Goal: Task Accomplishment & Management: Use online tool/utility

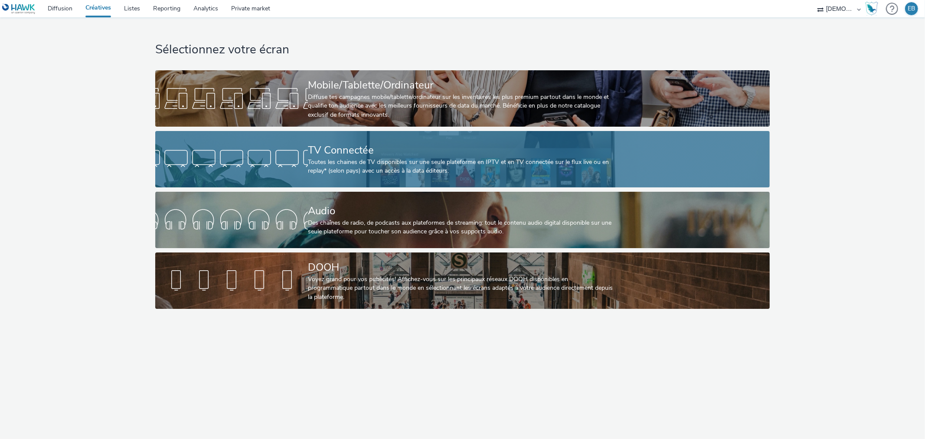
click at [320, 135] on div "TV Connectée Toutes les chaines de TV disponibles sur une seule plateforme en I…" at bounding box center [461, 159] width 306 height 56
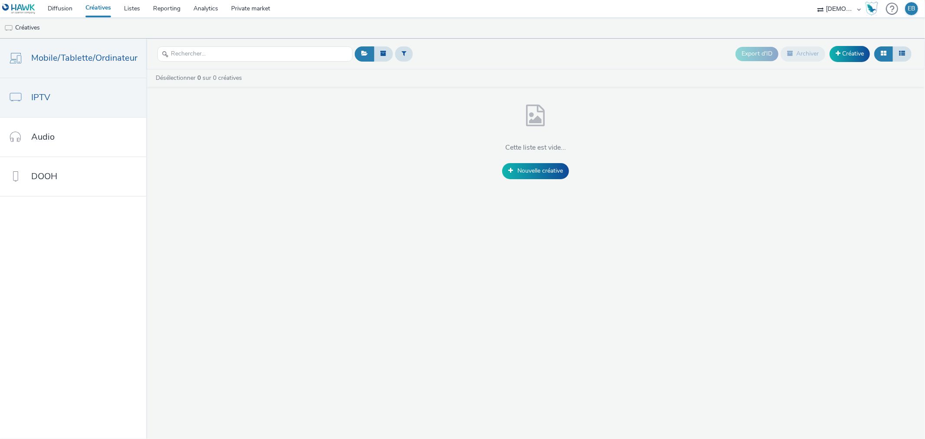
click at [47, 63] on span "Mobile/Tablette/Ordinateur" at bounding box center [84, 58] width 106 height 13
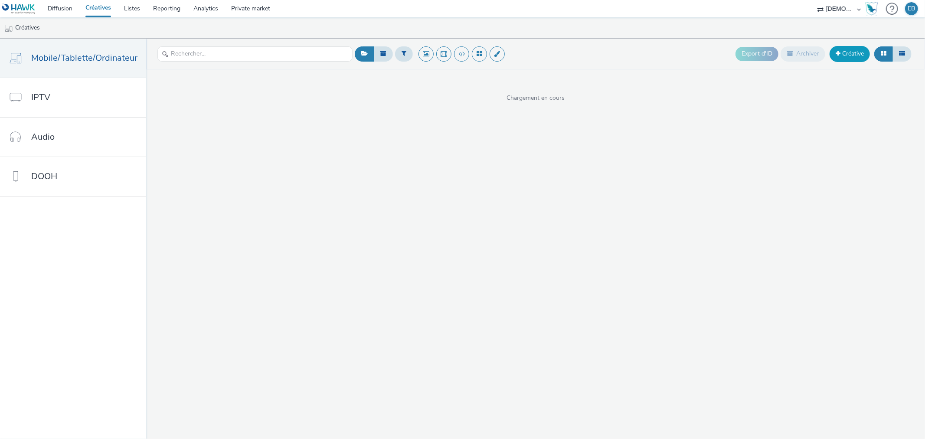
click at [864, 55] on link "Créative" at bounding box center [850, 54] width 40 height 16
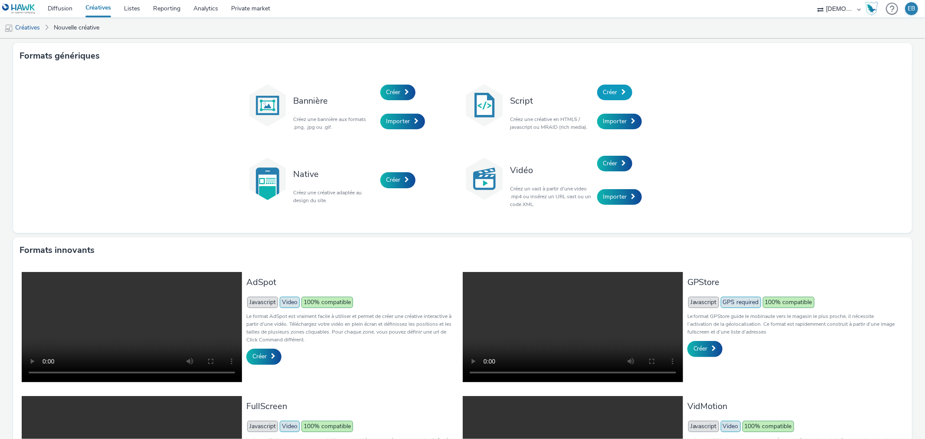
click at [605, 92] on span "Créer" at bounding box center [610, 92] width 14 height 8
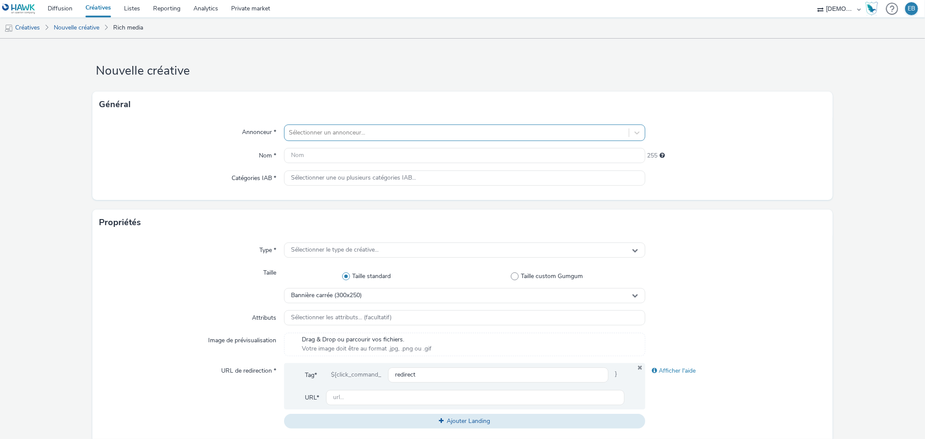
click at [392, 133] on div at bounding box center [456, 133] width 335 height 10
type input "l'ench"
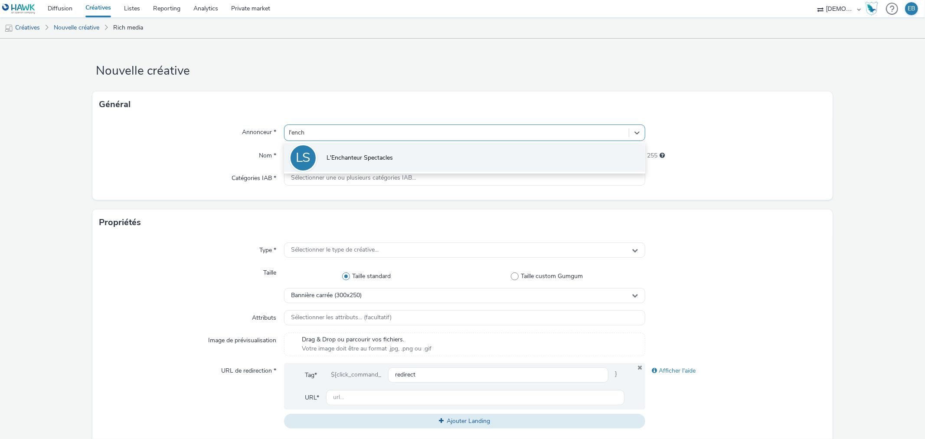
click at [364, 154] on span "L'Enchanteur Spectacles" at bounding box center [360, 158] width 66 height 9
click at [364, 153] on input "text" at bounding box center [464, 155] width 361 height 15
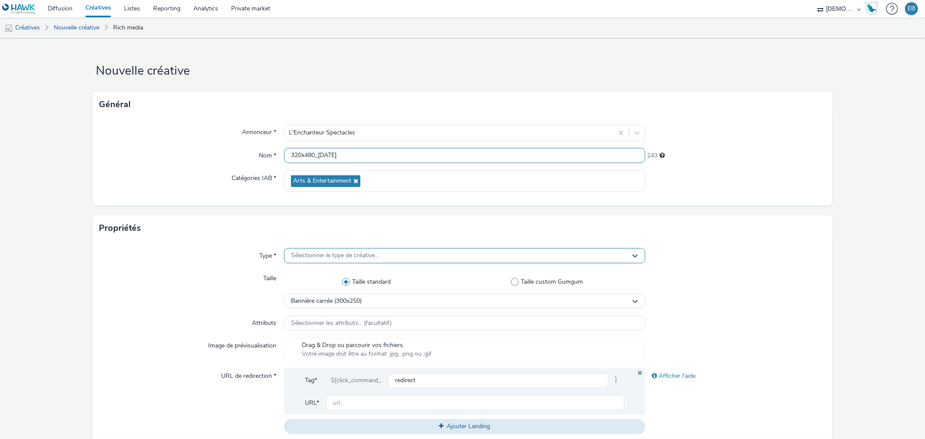
type input "320x480_Noel"
click at [357, 258] on span "Sélectionner le type de créative..." at bounding box center [335, 255] width 88 height 7
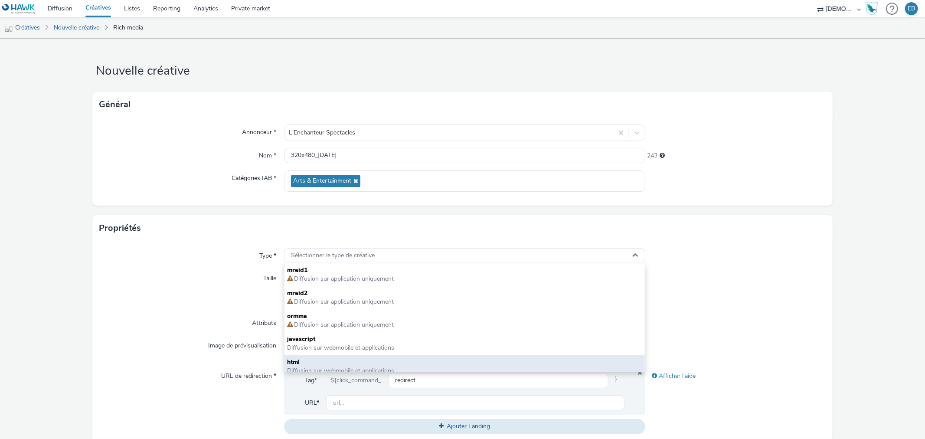
click at [308, 355] on div "html Diffusion sur webmobile et applications" at bounding box center [465, 366] width 360 height 23
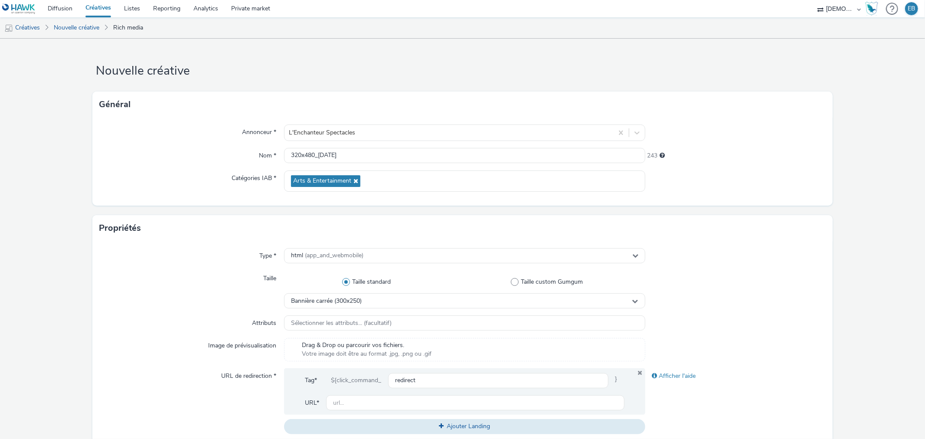
scroll to position [96, 0]
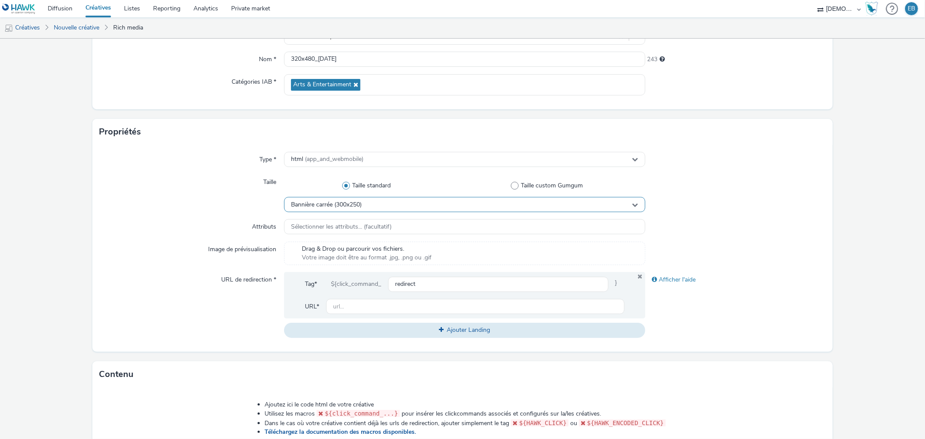
click at [379, 202] on div "Bannière carrée (300x250)" at bounding box center [464, 204] width 361 height 15
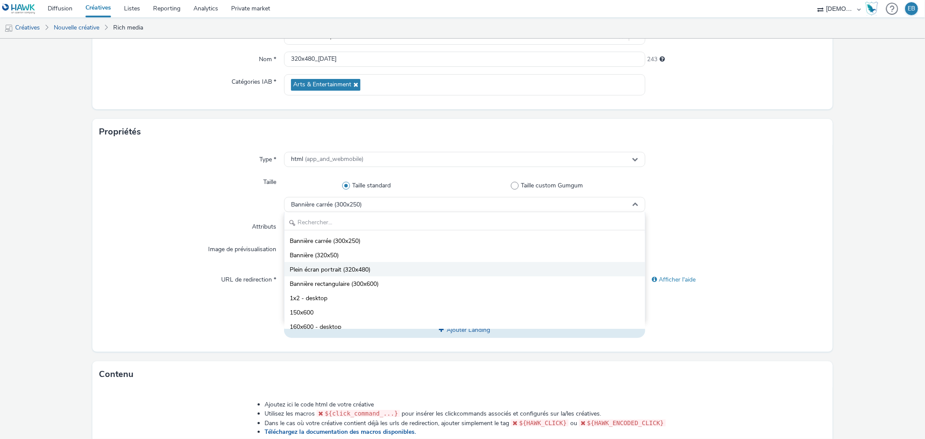
click at [373, 266] on li "Plein écran portrait (320x480)" at bounding box center [465, 269] width 360 height 14
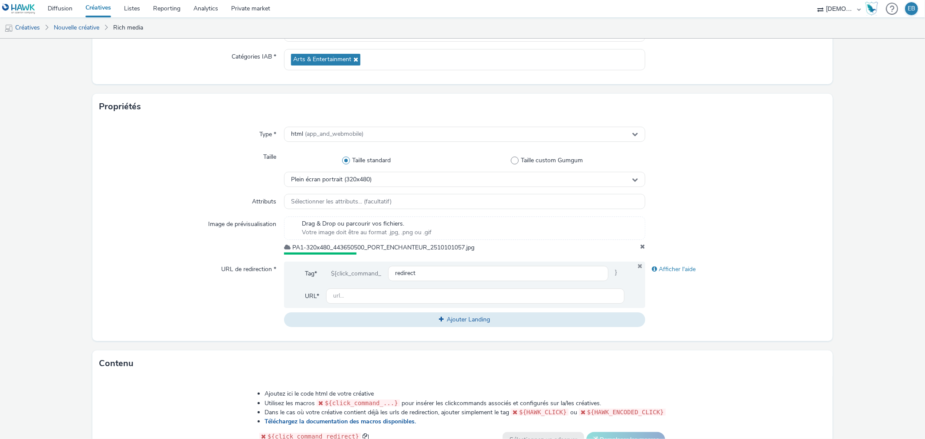
scroll to position [193, 0]
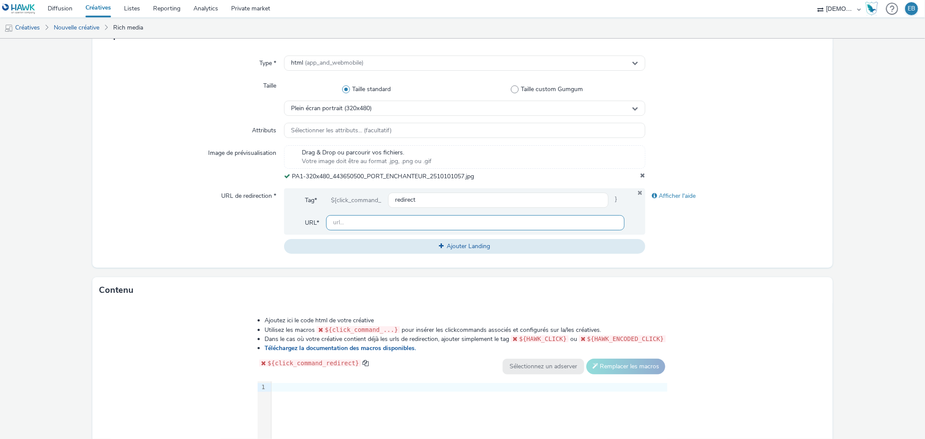
click at [369, 227] on input "text" at bounding box center [475, 222] width 298 height 15
paste input "https://www.lenchanteur-spectacles.com/?utm_source=LPR&utm_campaign=443650300&u…"
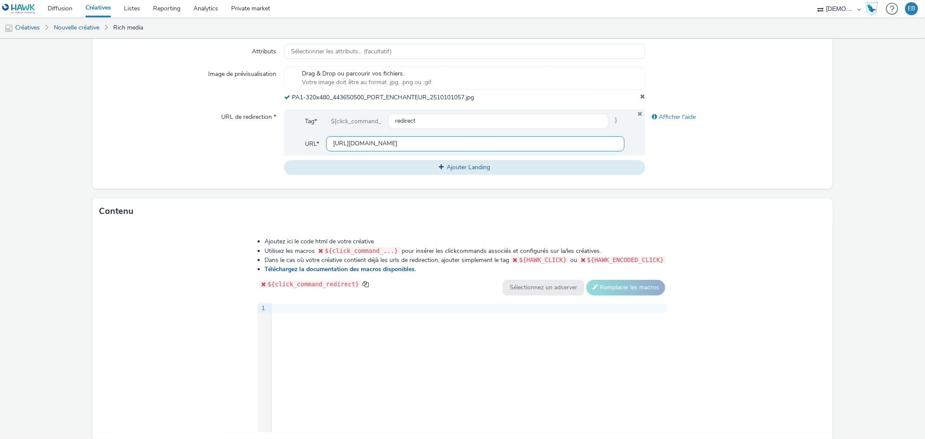
scroll to position [323, 0]
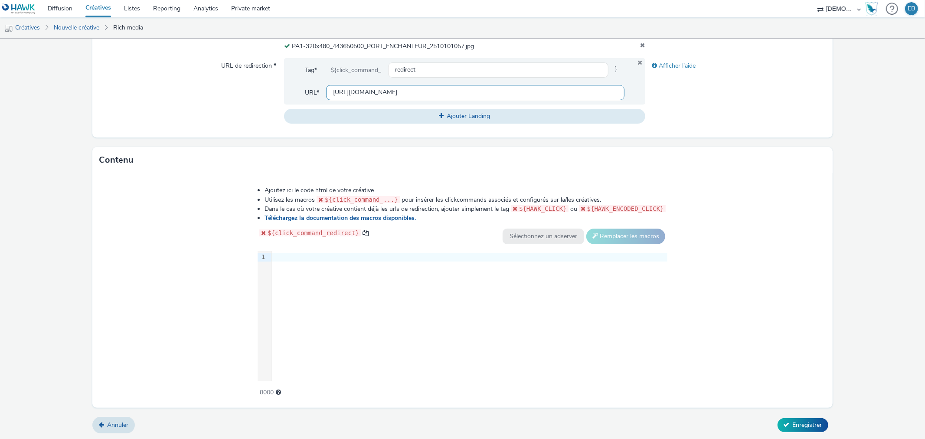
type input "https://www.lenchanteur-spectacles.com/?utm_source=LPR&utm_campaign=443650300&u…"
click at [437, 380] on div "9 1 ›" at bounding box center [463, 316] width 410 height 130
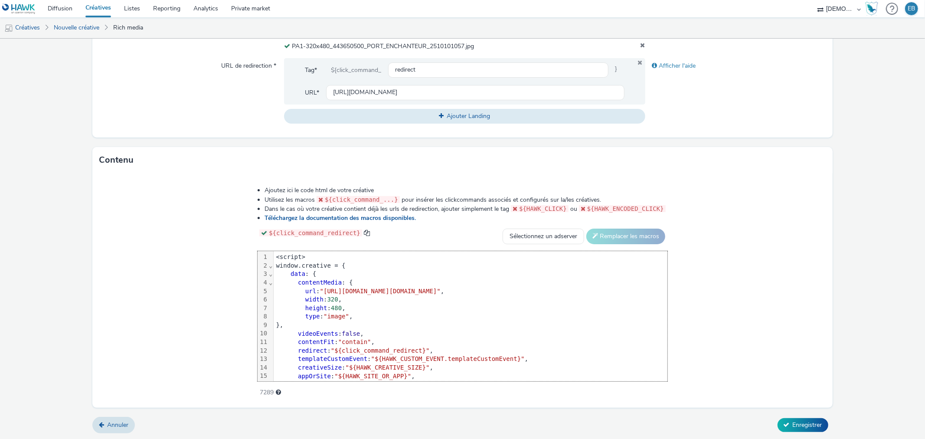
scroll to position [43, 0]
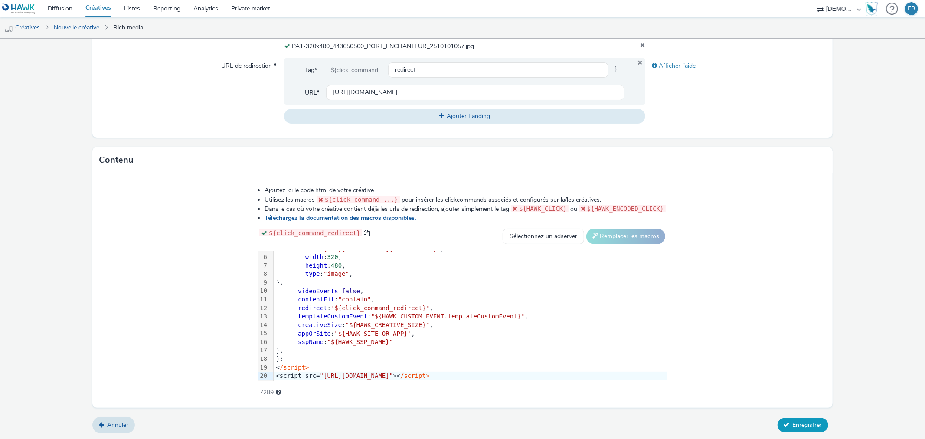
click at [788, 429] on button "Enregistrer" at bounding box center [803, 425] width 51 height 14
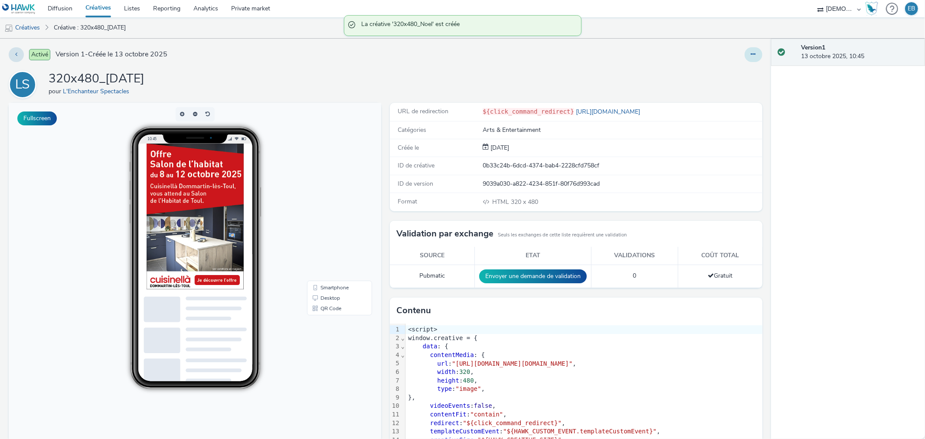
drag, startPoint x: 751, startPoint y: 51, endPoint x: 739, endPoint y: 57, distance: 13.6
click at [748, 50] on button at bounding box center [754, 54] width 18 height 15
drag, startPoint x: 739, startPoint y: 57, endPoint x: 710, endPoint y: 75, distance: 33.7
click at [710, 75] on ul "Modifier Dupliquer Copier l'ID Archiver" at bounding box center [729, 97] width 65 height 69
click at [710, 75] on link "Modifier" at bounding box center [729, 71] width 65 height 17
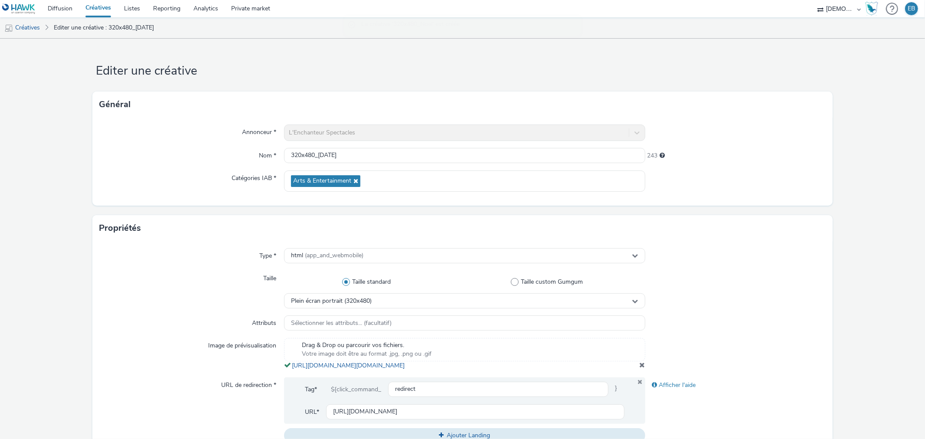
scroll to position [289, 0]
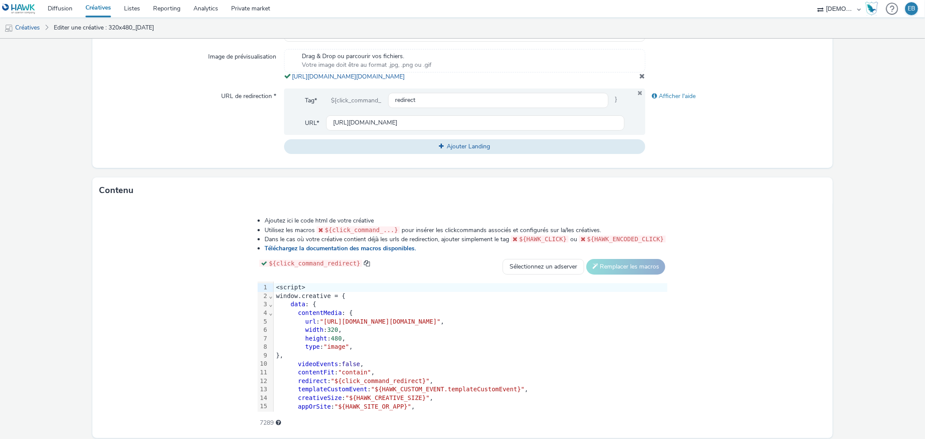
drag, startPoint x: 504, startPoint y: 91, endPoint x: 288, endPoint y: 75, distance: 215.8
click at [288, 75] on div "Type * html (app_and_webmobile) Taille Taille standard Taille custom Gumgum Ple…" at bounding box center [462, 60] width 740 height 216
copy span "https://tabmo-cdn.s3.eu-west-1.amazonaws.com/hawk.tabmo.io/organizations/38dc92…"
drag, startPoint x: 217, startPoint y: 331, endPoint x: 748, endPoint y: 330, distance: 530.5
click at [441, 325] on span ""https://tabmo-cdn.s3.eu-west-1.amazonaws.com/hawk.tabmo.io/organizations/38dc9…" at bounding box center [380, 321] width 121 height 7
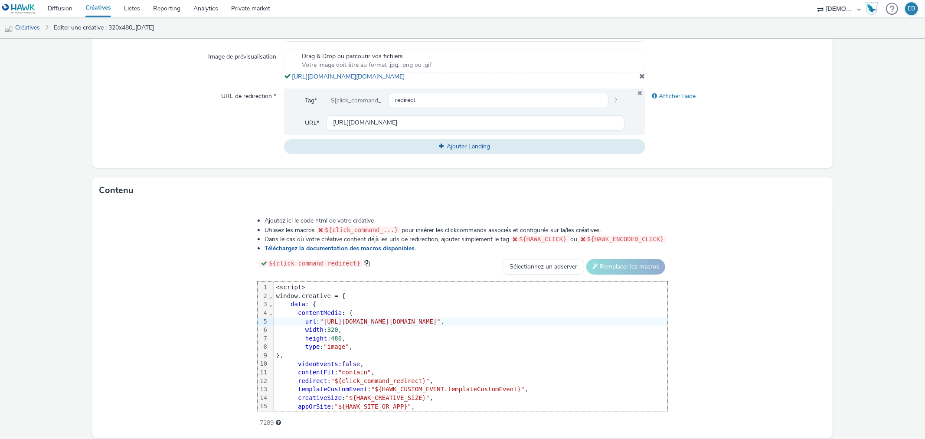
scroll to position [328, 0]
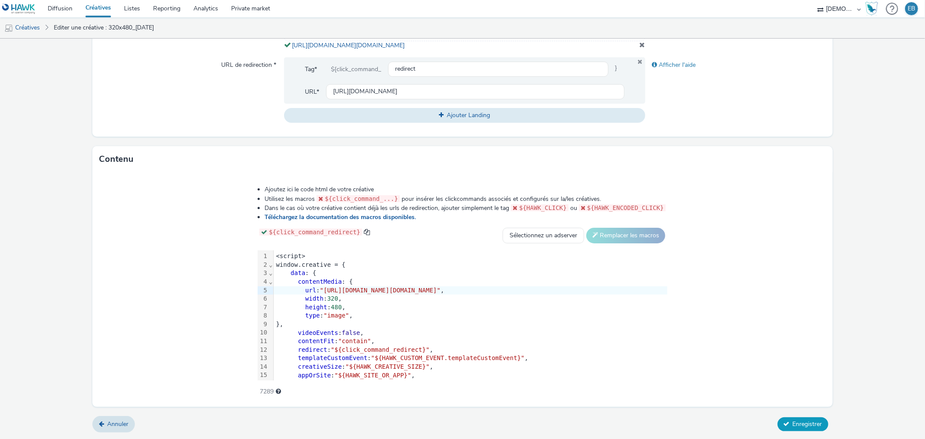
click at [802, 419] on button "Enregistrer" at bounding box center [803, 424] width 51 height 14
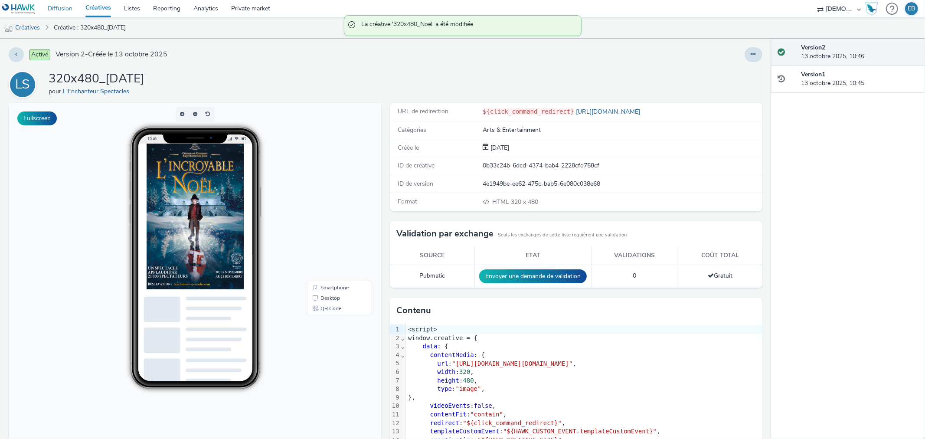
click at [59, 8] on link "Diffusion" at bounding box center [60, 8] width 38 height 17
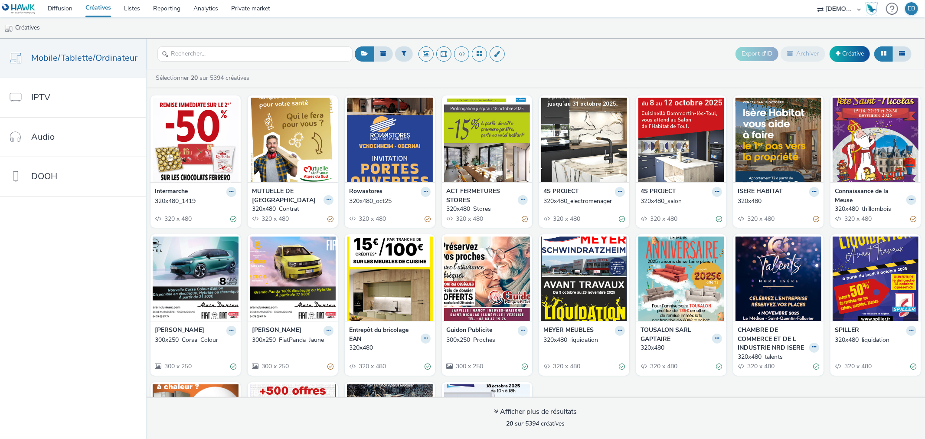
click at [717, 187] on div "4S PROJECT 320x480_salon 320 x 480" at bounding box center [681, 205] width 90 height 46
click at [712, 187] on button at bounding box center [717, 192] width 10 height 10
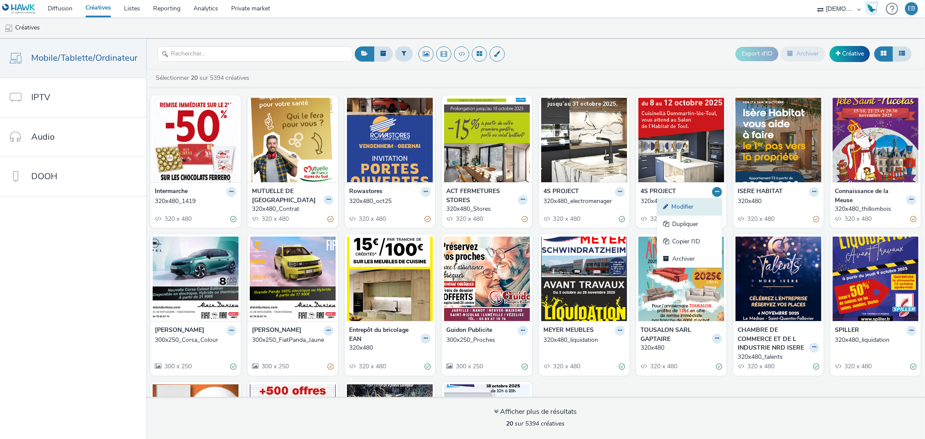
click at [696, 207] on link "Modifier" at bounding box center [689, 206] width 65 height 17
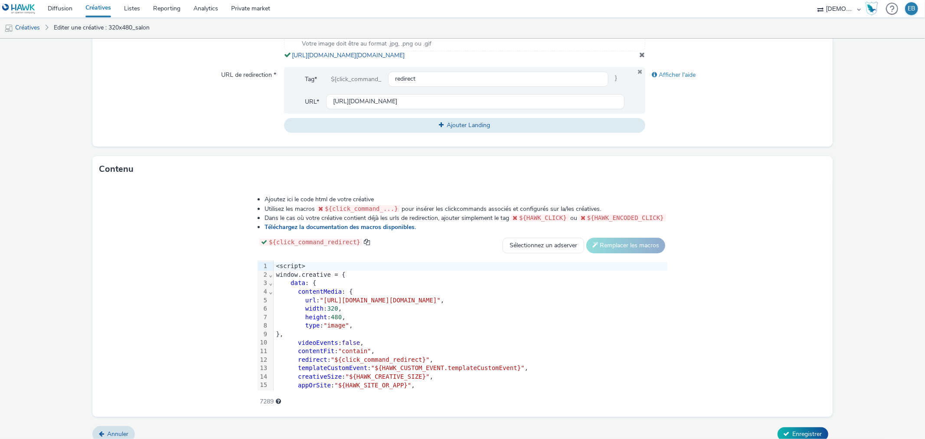
scroll to position [43, 0]
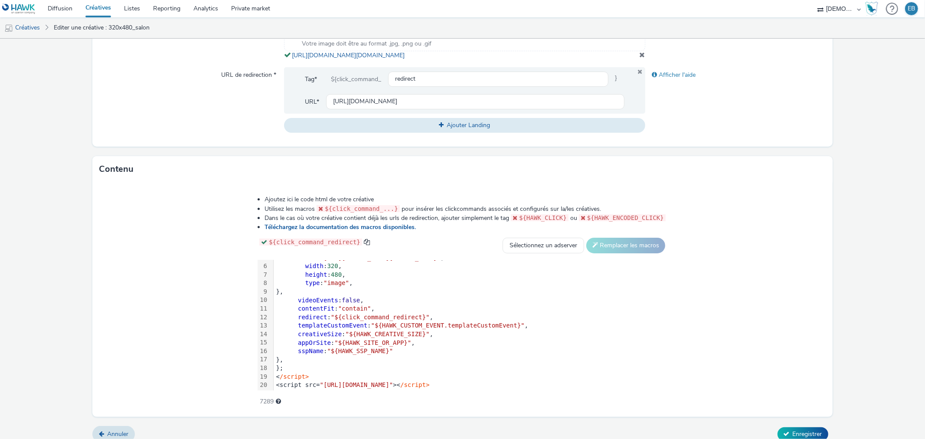
click at [458, 339] on div "creativeSize : "${HAWK_CREATIVE_SIZE}" ," at bounding box center [471, 334] width 394 height 9
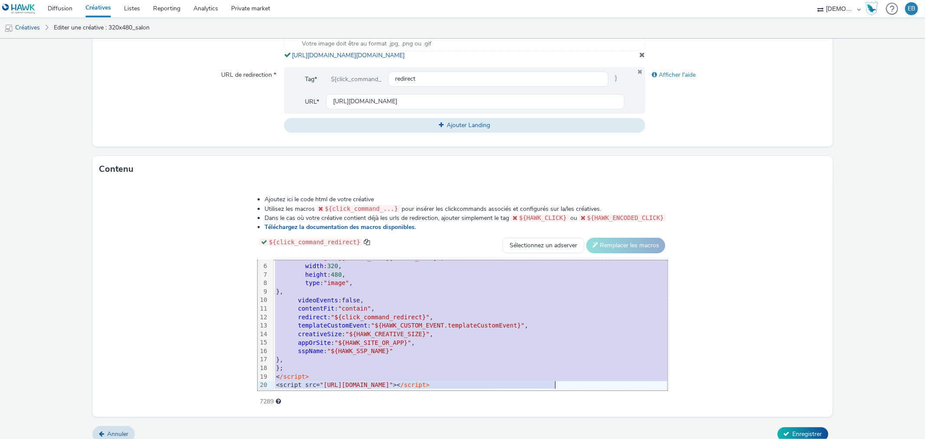
copy div "<script> window.creative = { data : { contentMedia : { url : "https://tabmo-cdn…"
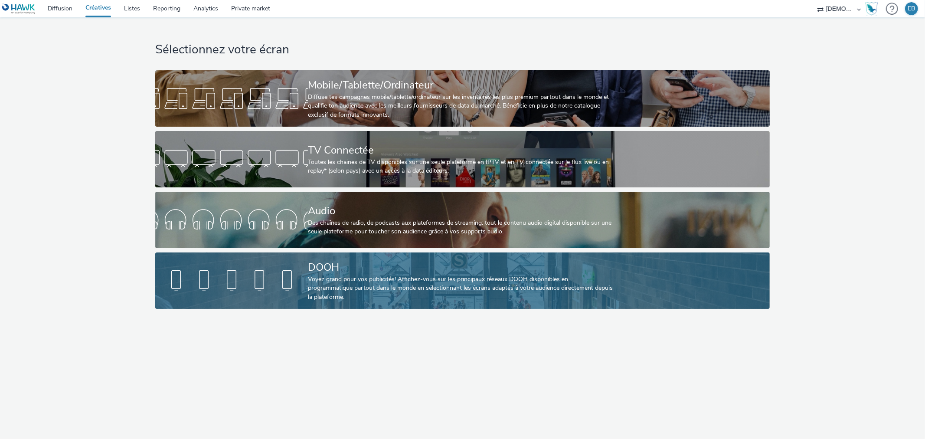
click at [374, 272] on div "DOOH" at bounding box center [461, 267] width 306 height 15
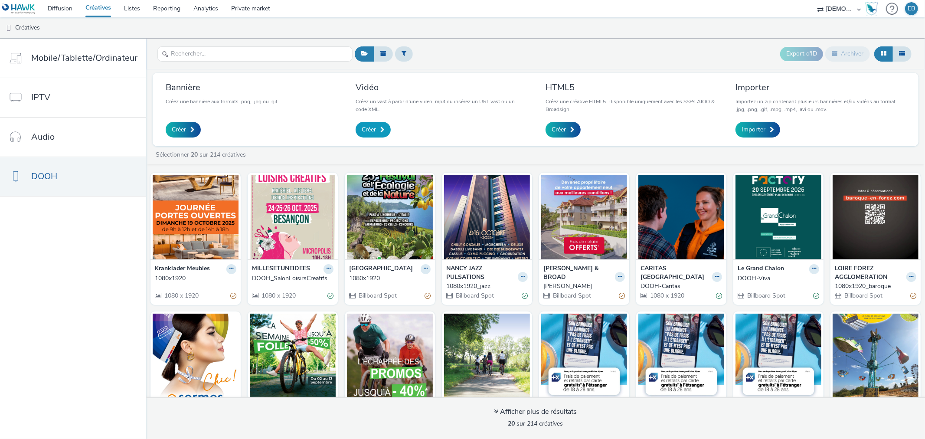
click at [367, 131] on span "Créer" at bounding box center [369, 129] width 14 height 9
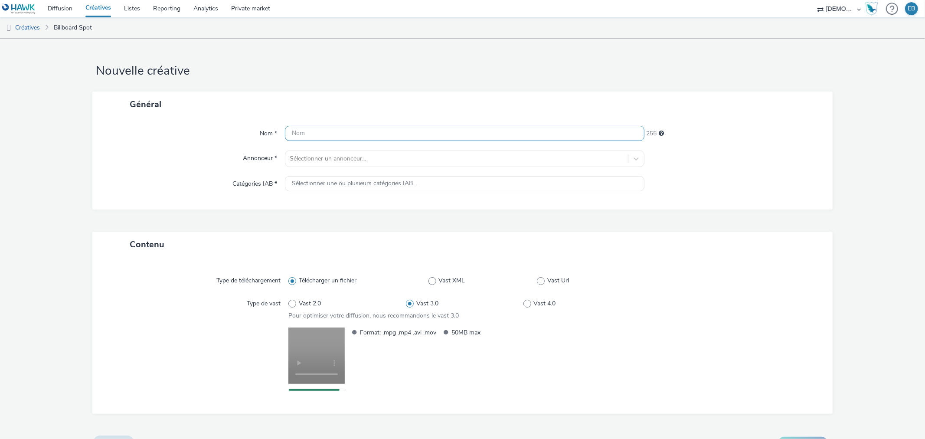
click at [323, 127] on input "text" at bounding box center [464, 133] width 359 height 15
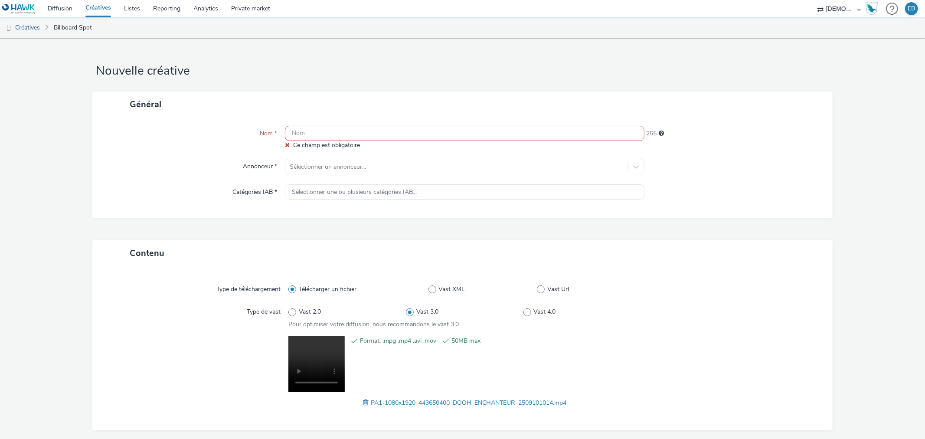
click at [352, 131] on input "text" at bounding box center [464, 133] width 359 height 15
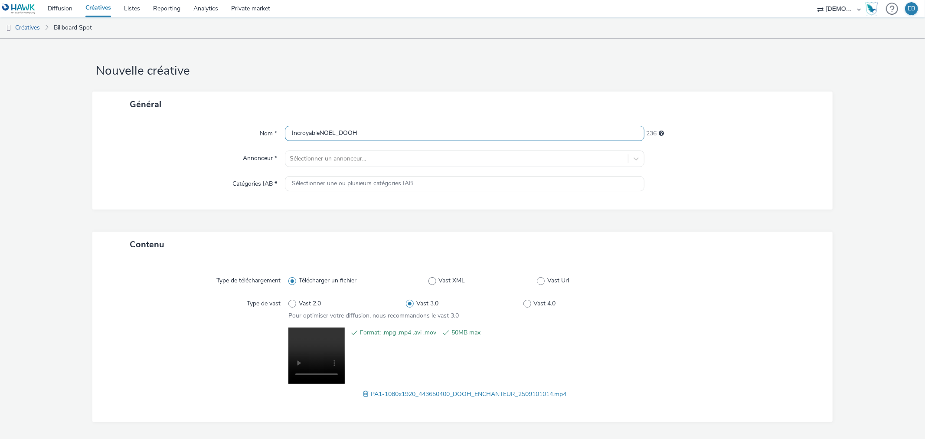
type input "IncroyableNOEL_DOOH"
click at [278, 154] on label "Annonceur *" at bounding box center [259, 157] width 41 height 12
click at [290, 154] on input "text" at bounding box center [291, 158] width 2 height 9
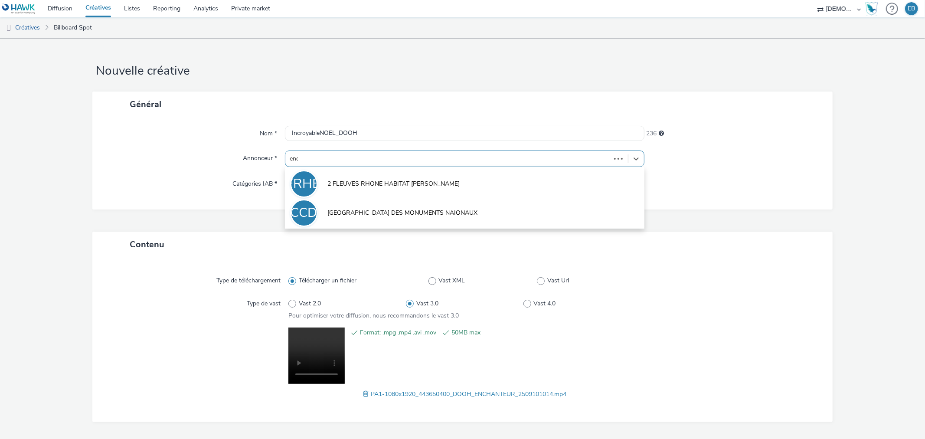
type input "ench"
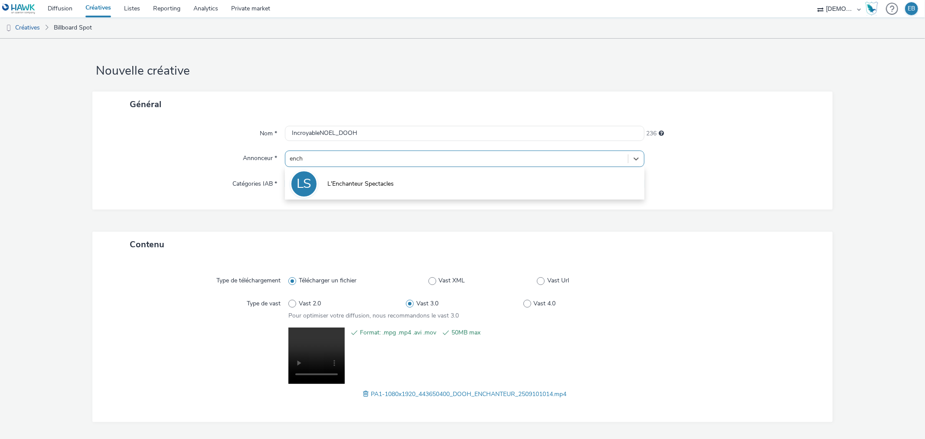
click at [329, 184] on span "L'Enchanteur Spectacles" at bounding box center [360, 184] width 66 height 9
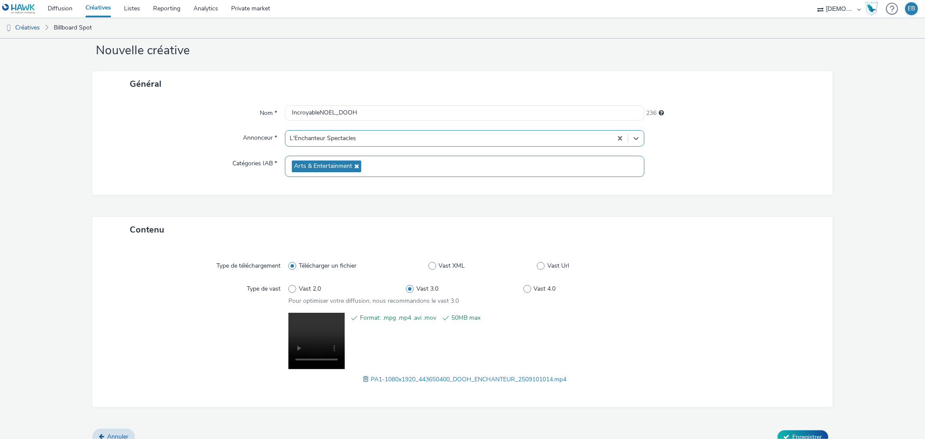
scroll to position [32, 0]
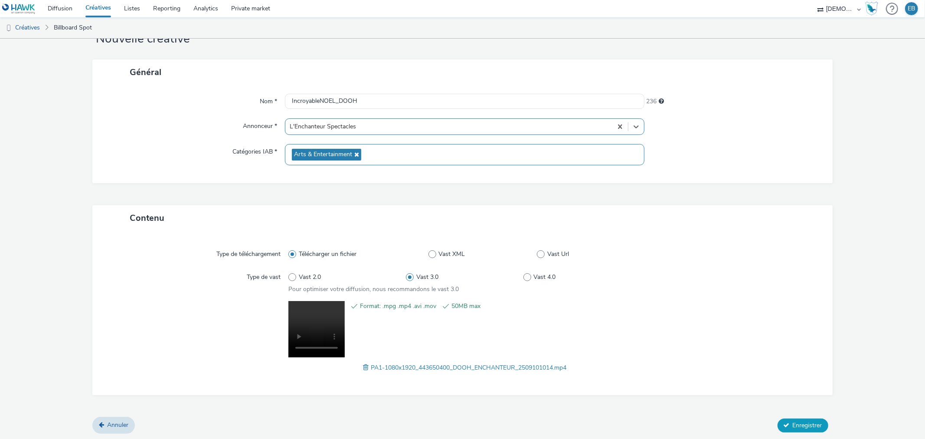
click at [817, 419] on button "Enregistrer" at bounding box center [803, 426] width 51 height 14
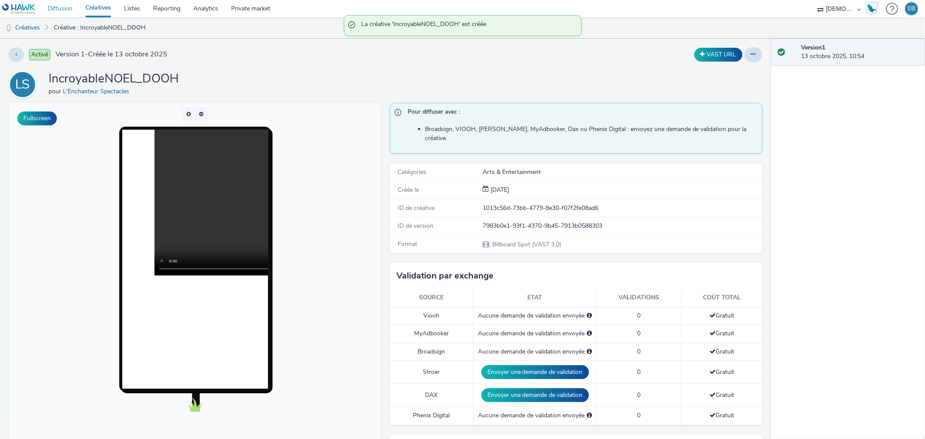
click at [69, 3] on link "Diffusion" at bounding box center [60, 8] width 38 height 17
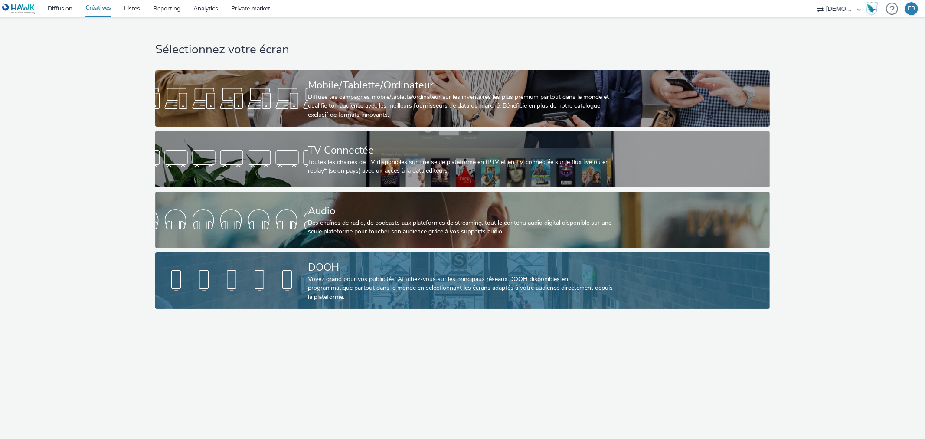
click at [406, 286] on div "Voyez grand pour vos publicités! Affichez-vous sur les principaux réseaux DOOH …" at bounding box center [461, 288] width 306 height 26
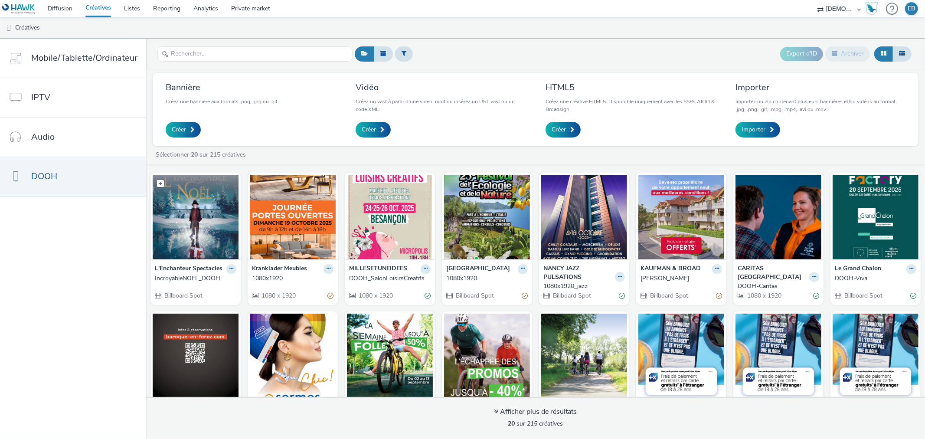
click at [207, 226] on img at bounding box center [196, 217] width 86 height 85
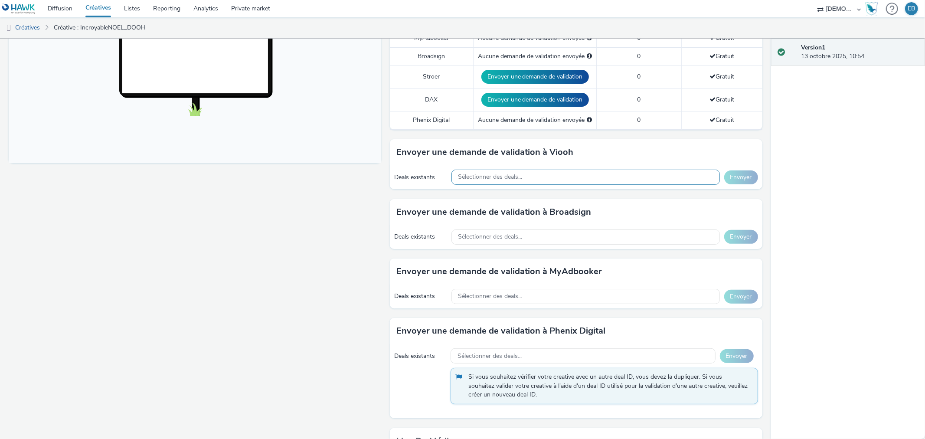
scroll to position [289, 0]
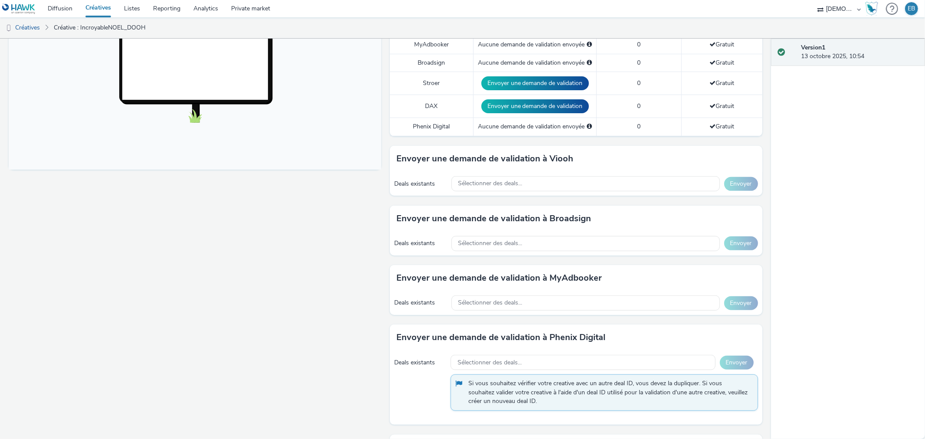
click at [491, 188] on div "Envoyer une demande de validation à Viooh Deals existants Sélectionner des deal…" at bounding box center [576, 175] width 373 height 59
click at [497, 180] on span "Sélectionner des deals..." at bounding box center [490, 183] width 64 height 7
type input "d"
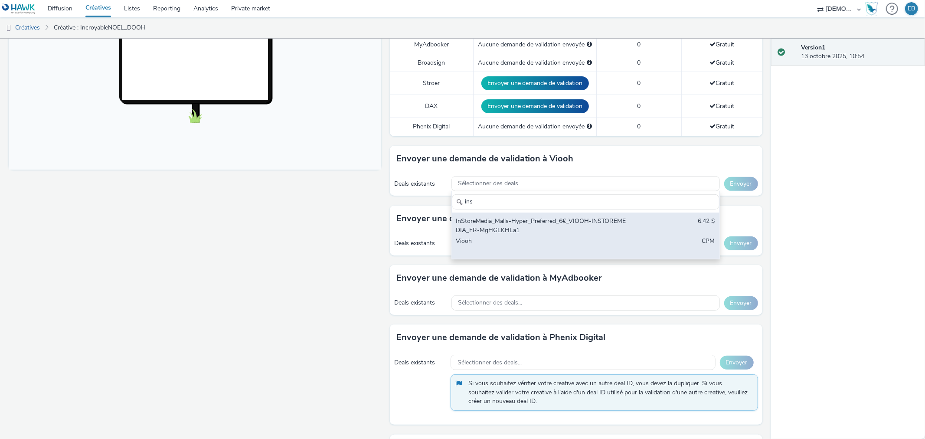
type input "ins"
click at [545, 237] on div "Viooh" at bounding box center [541, 246] width 171 height 18
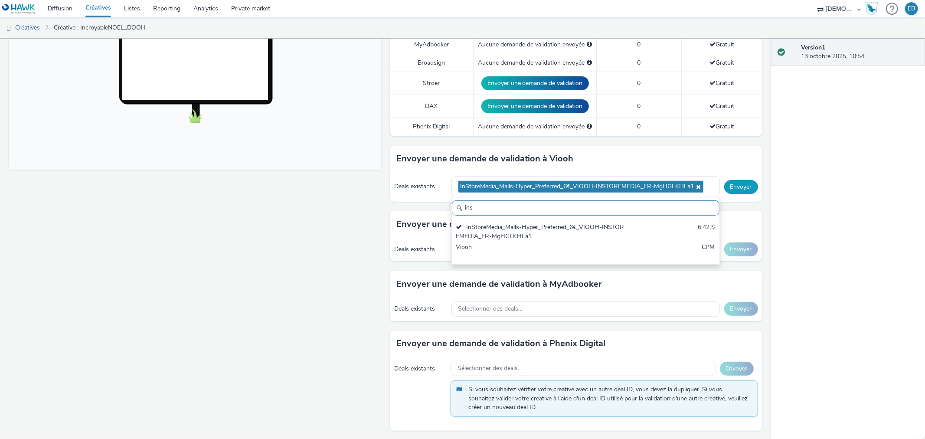
click at [739, 180] on button "Envoyer" at bounding box center [741, 187] width 34 height 14
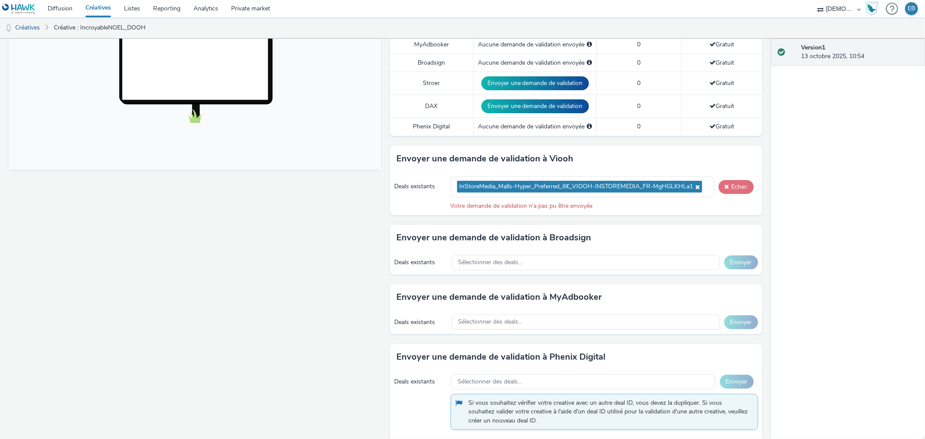
click at [727, 180] on button "Echec" at bounding box center [736, 187] width 35 height 14
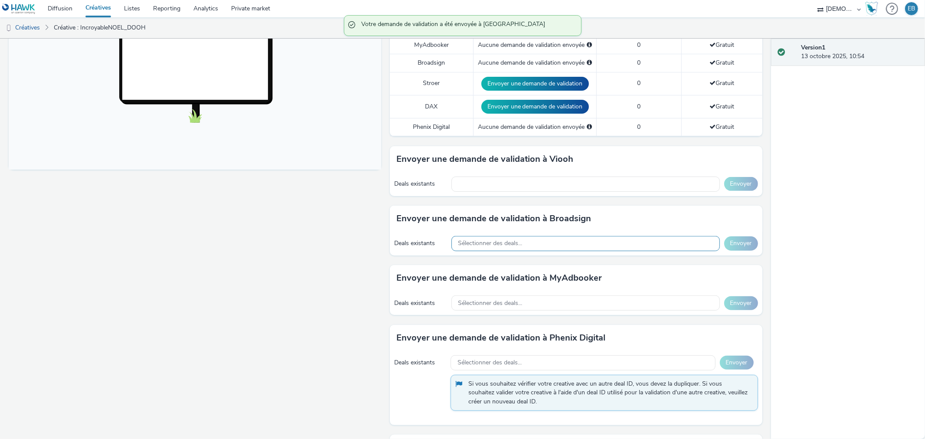
click at [522, 245] on div "Deals existants Sélectionner des deals... Envoyer" at bounding box center [576, 244] width 373 height 24
click at [512, 240] on span "Sélectionner des deals..." at bounding box center [490, 243] width 64 height 7
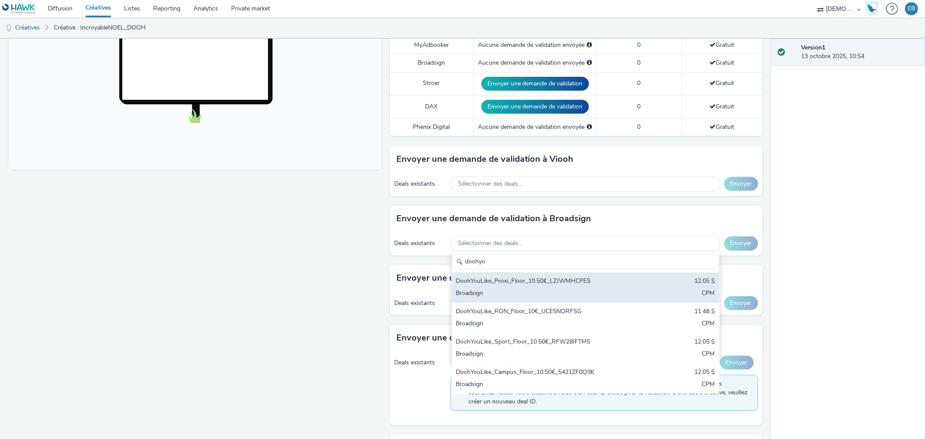
type input "doohyo"
click at [610, 277] on div "DoohYouLike_Proxi_Floor_10.50€_LZJWMHCPES" at bounding box center [541, 282] width 171 height 10
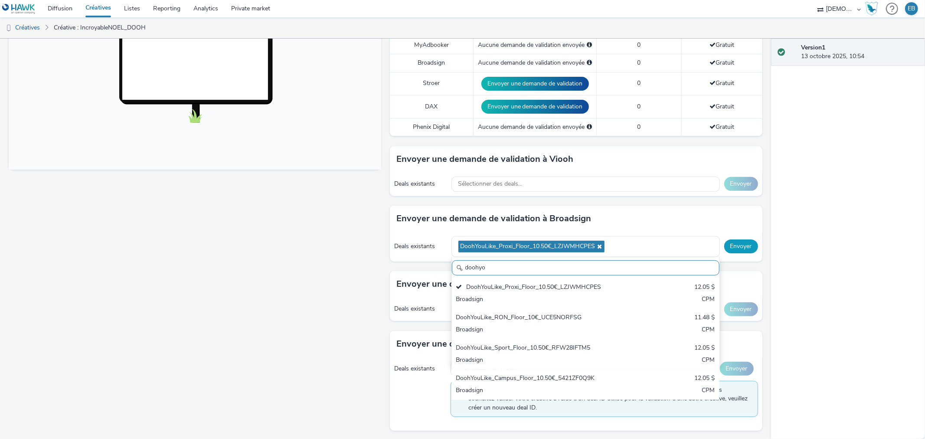
click at [742, 239] on button "Envoyer" at bounding box center [741, 246] width 34 height 14
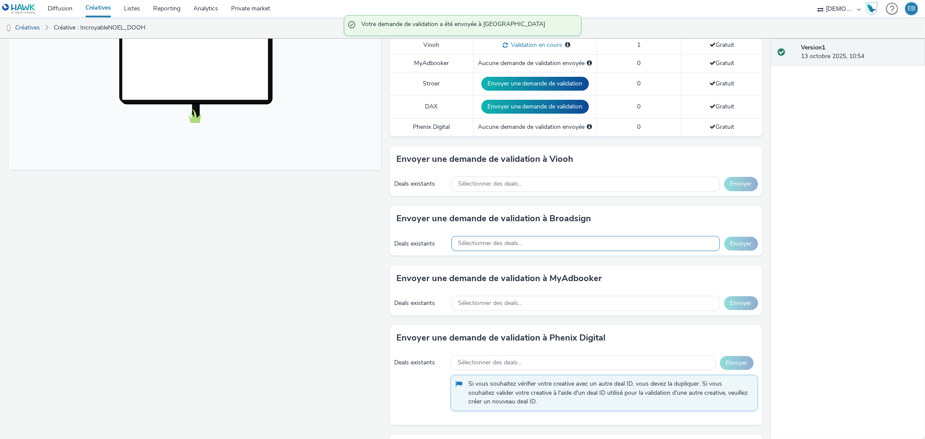
click at [487, 240] on span "Sélectionner des deals..." at bounding box center [490, 243] width 64 height 7
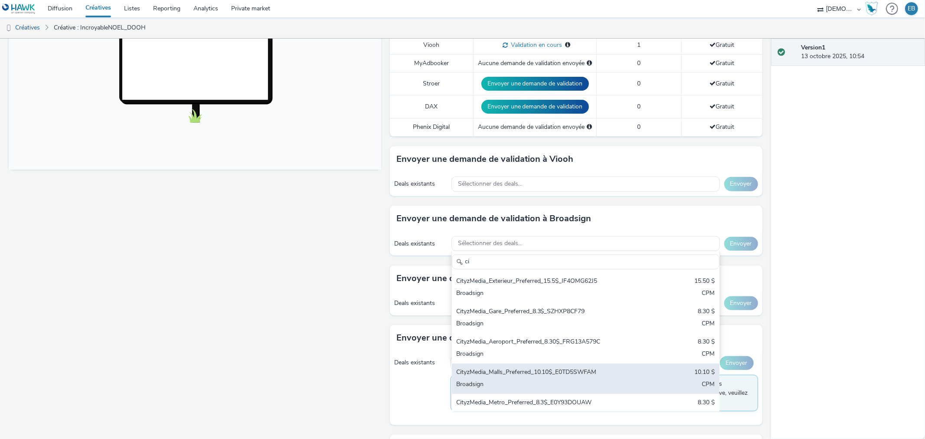
type input "ci"
click at [530, 368] on div "CityzMedia_Malls_Preferred_10.10$_E0TD5SWFAM" at bounding box center [541, 373] width 171 height 10
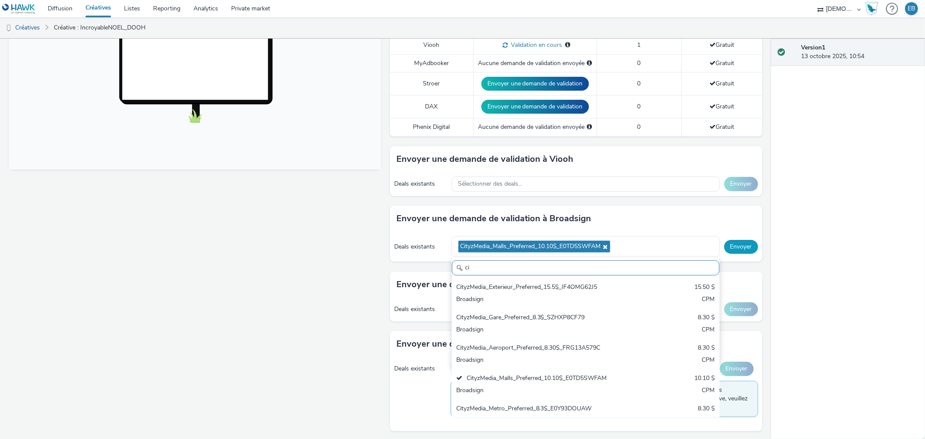
click at [748, 240] on button "Envoyer" at bounding box center [741, 247] width 34 height 14
